Goal: Find contact information: Find contact information

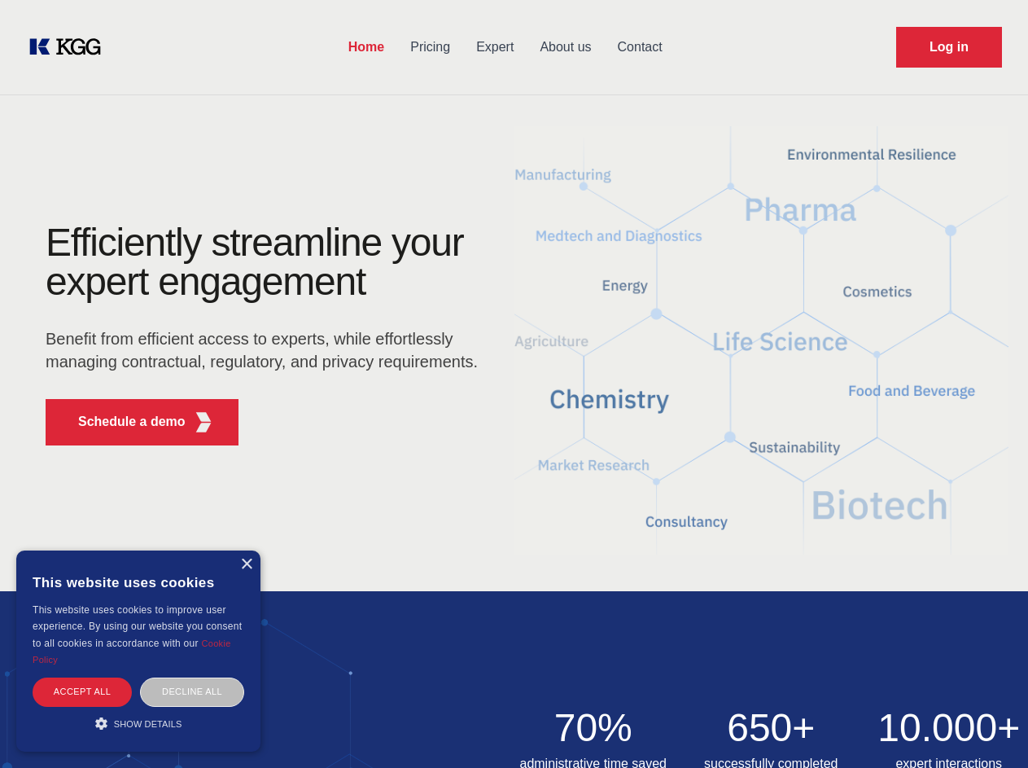
click at [514, 383] on div "Efficiently streamline your expert engagement Benefit from efficient access to …" at bounding box center [267, 340] width 495 height 235
click at [122, 422] on p "Schedule a demo" at bounding box center [131, 422] width 107 height 20
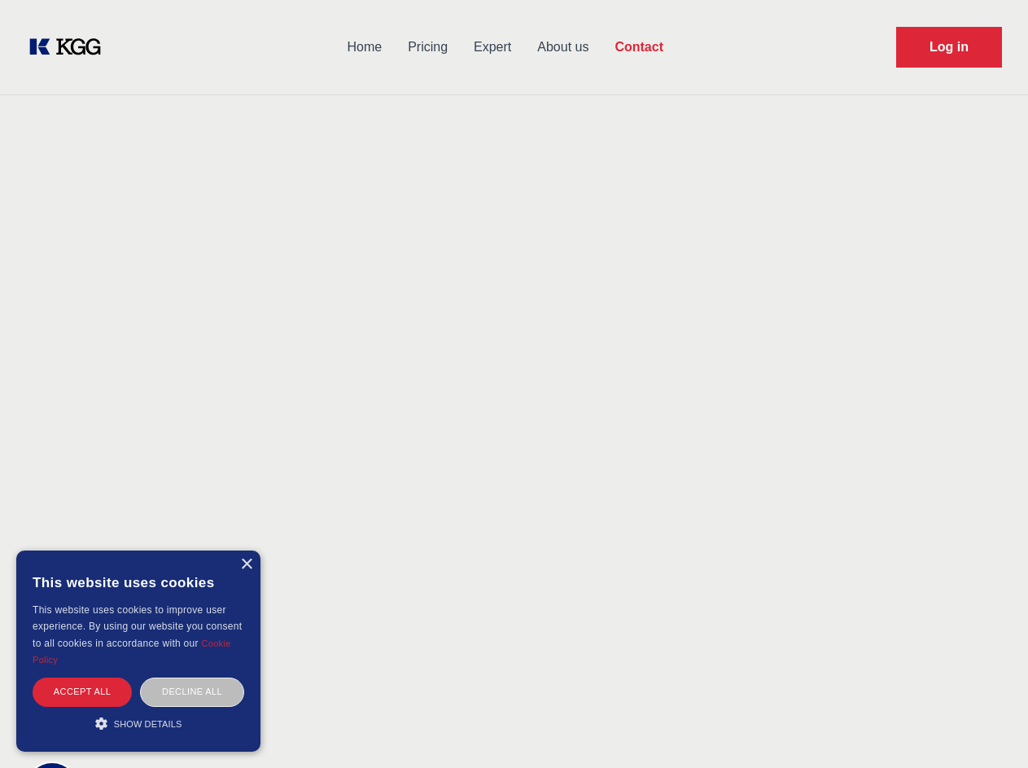
click at [246, 564] on div "× This website uses cookies This website uses cookies to improve user experienc…" at bounding box center [138, 650] width 244 height 201
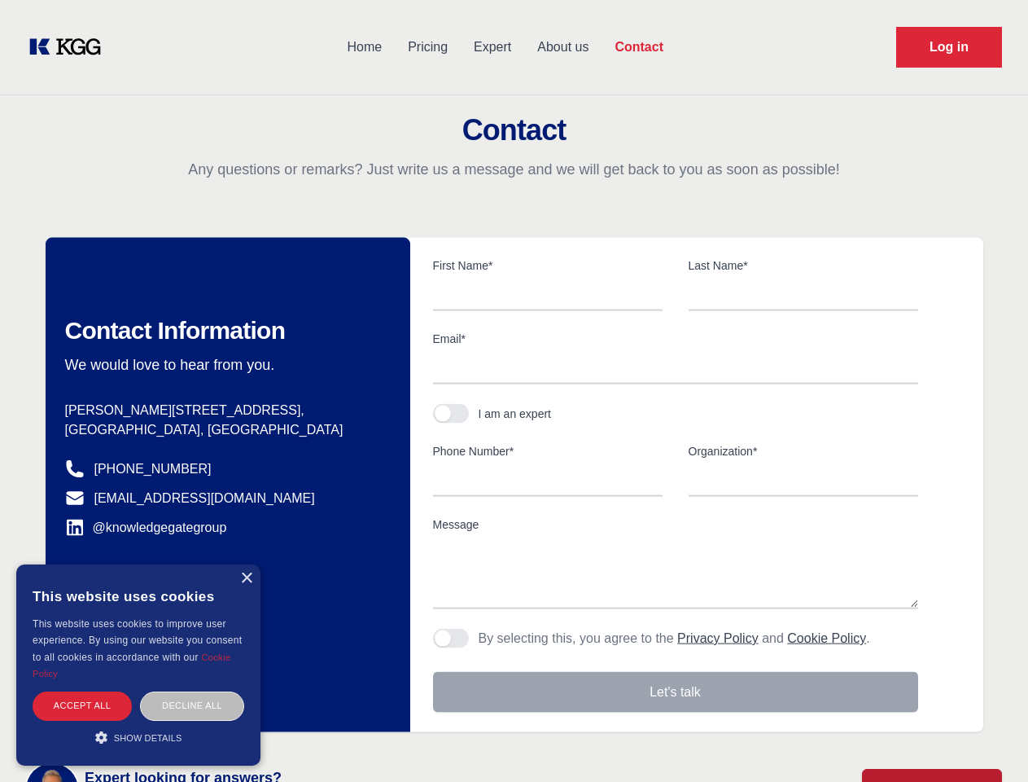
click at [82, 691] on div "Accept all" at bounding box center [82, 705] width 99 height 28
click at [192, 691] on div "Contact Information We would love to hear from you. Postal address [PERSON_NAME…" at bounding box center [228, 485] width 365 height 494
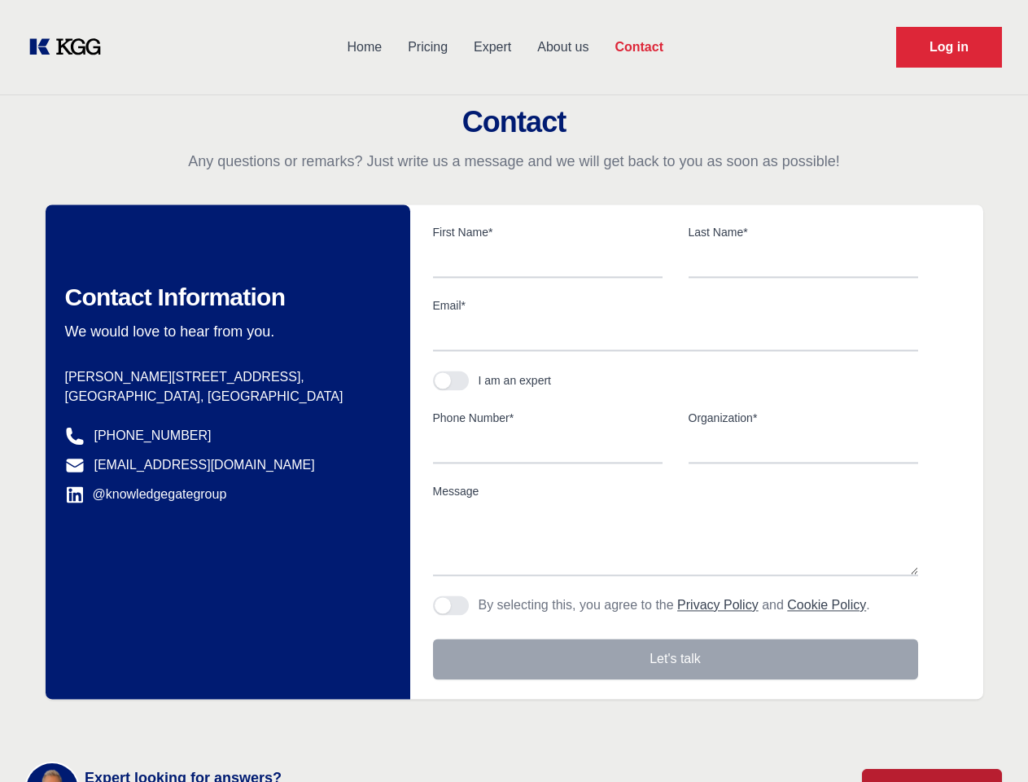
click at [138, 723] on main "Contact Any questions or remarks? Just write us a message and we will get back …" at bounding box center [514, 424] width 1028 height 848
